Goal: Check status: Check status

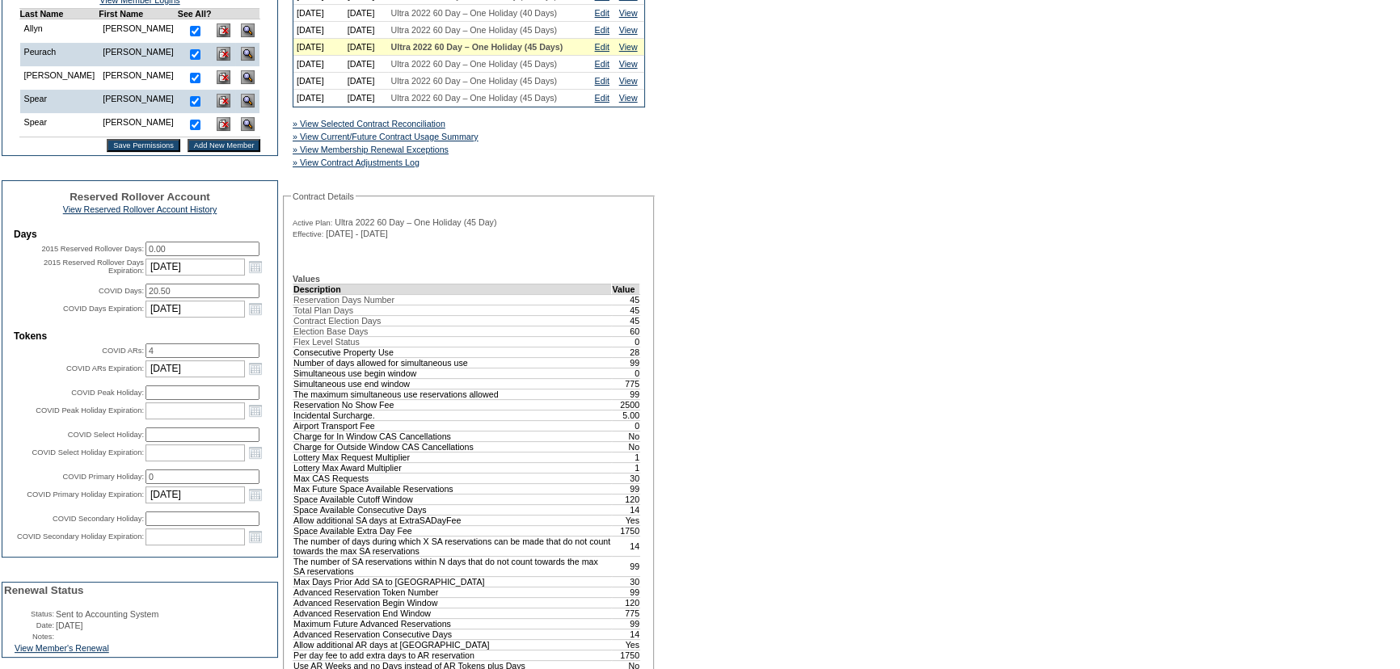
scroll to position [514, 0]
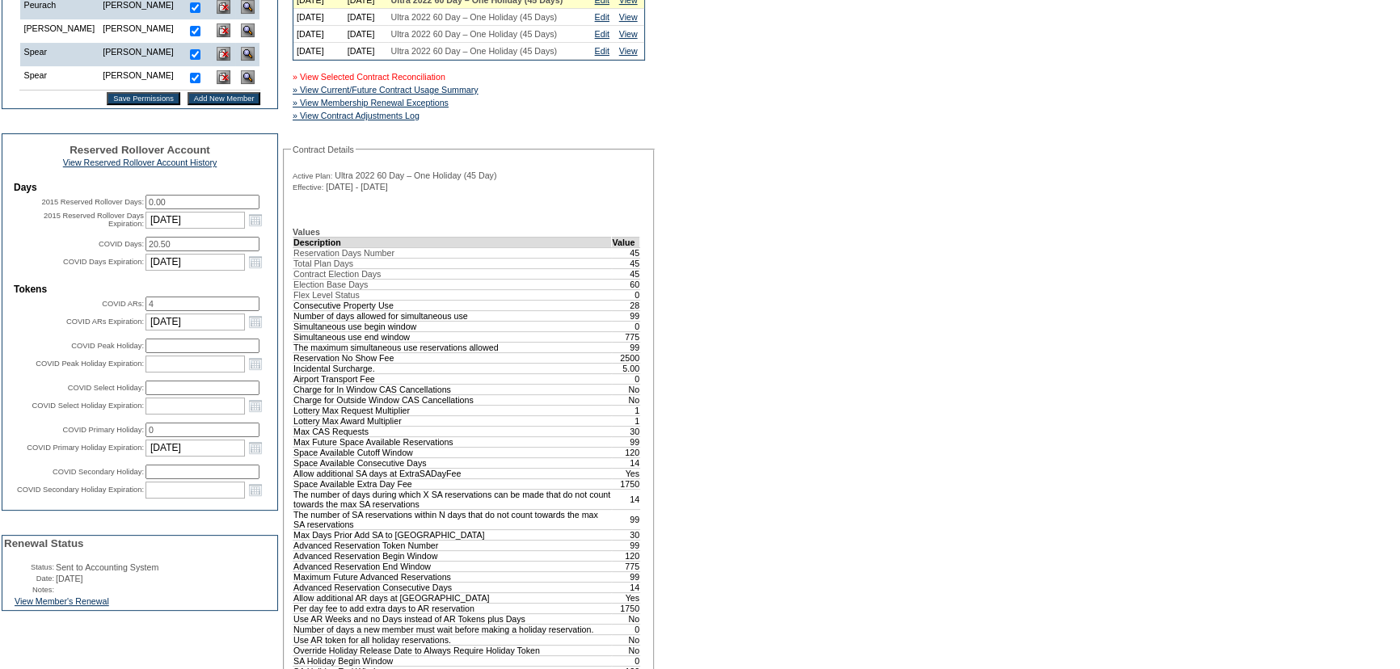
click at [420, 82] on link "» View Selected Contract Reconciliation" at bounding box center [369, 77] width 153 height 10
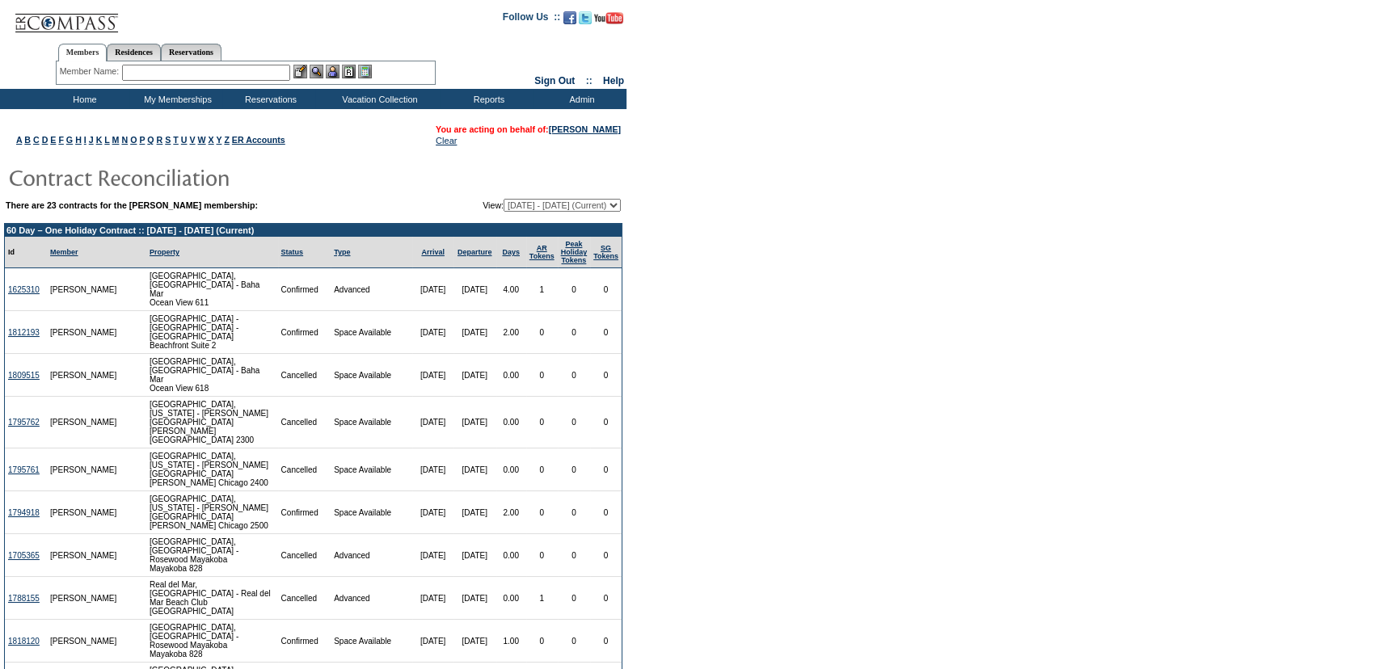
click at [527, 206] on select "[DATE] - [DATE] [DATE] - [DATE] [DATE] - [DATE] [DATE] - [DATE] [DATE] - [DATE]…" at bounding box center [562, 205] width 117 height 13
select select "106039"
click at [504, 199] on select "[DATE] - [DATE] [DATE] - [DATE] [DATE] - [DATE] [DATE] - [DATE] [DATE] - [DATE]…" at bounding box center [562, 205] width 117 height 13
